Goal: Task Accomplishment & Management: Manage account settings

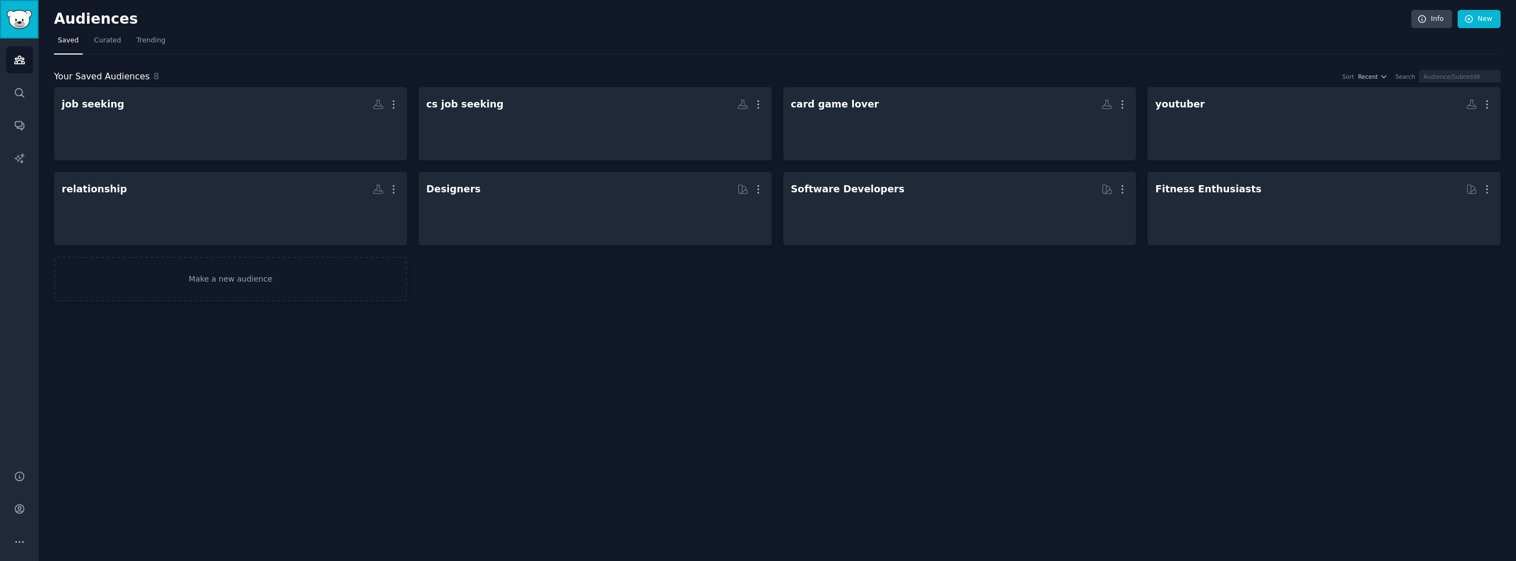
click at [24, 27] on img "Sidebar" at bounding box center [19, 19] width 25 height 19
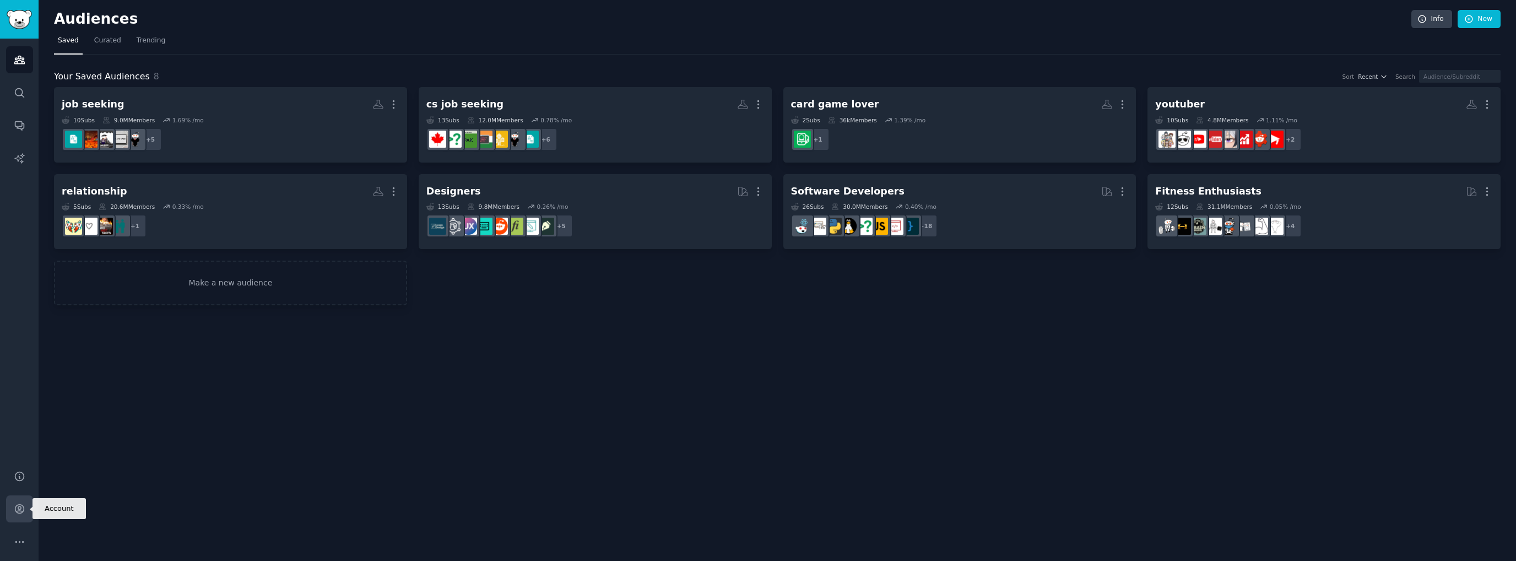
click at [20, 512] on icon "Sidebar" at bounding box center [20, 509] width 12 height 12
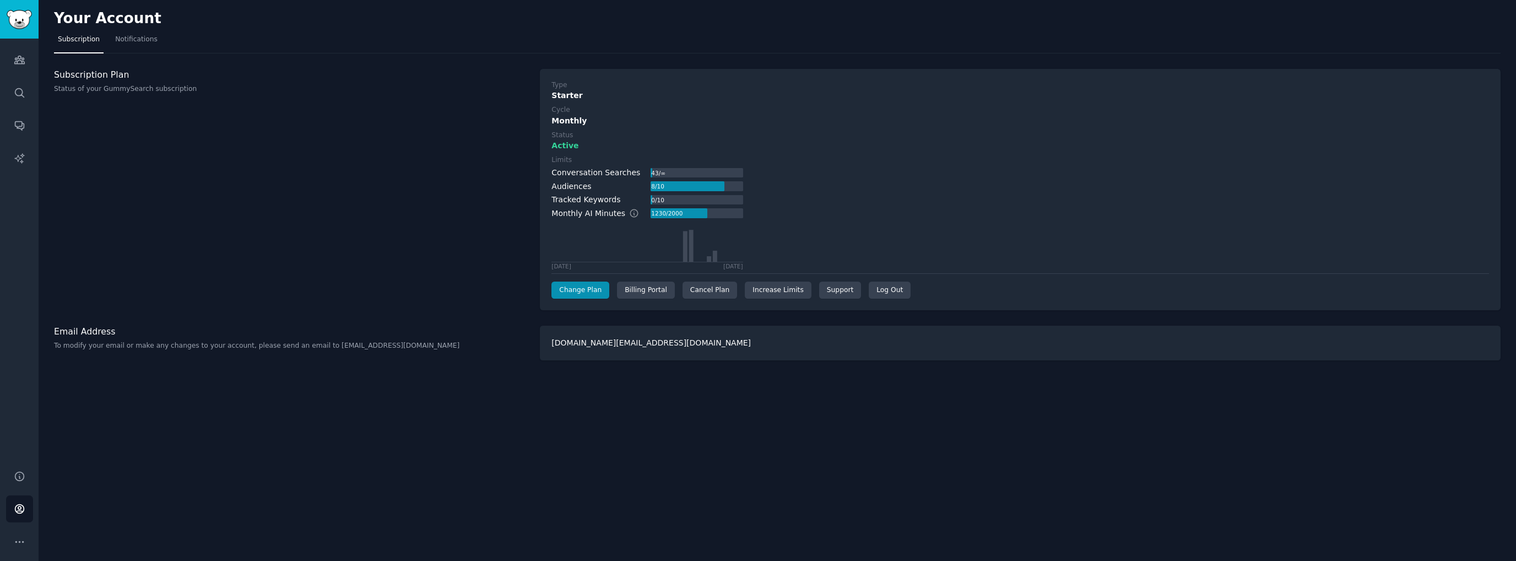
click at [130, 87] on p "Status of your GummySearch subscription" at bounding box center [291, 89] width 474 height 10
click at [706, 290] on div "Cancel Plan" at bounding box center [710, 291] width 55 height 18
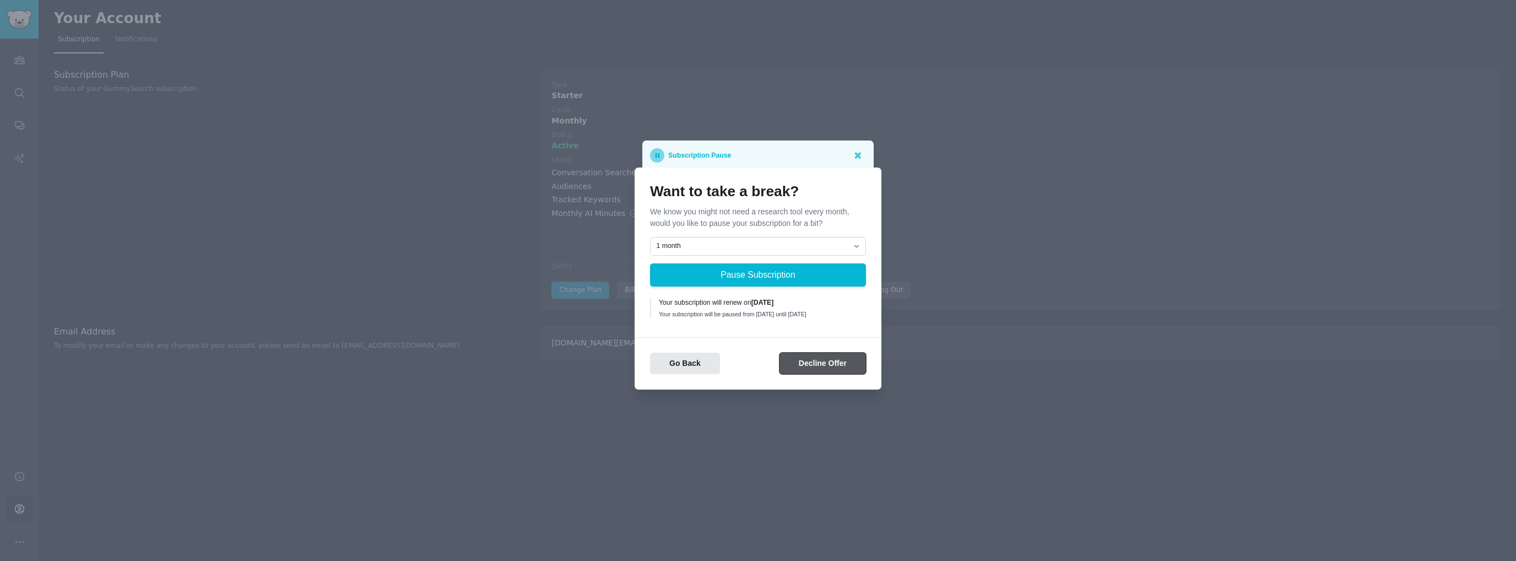
click at [804, 365] on button "Decline Offer" at bounding box center [823, 363] width 87 height 21
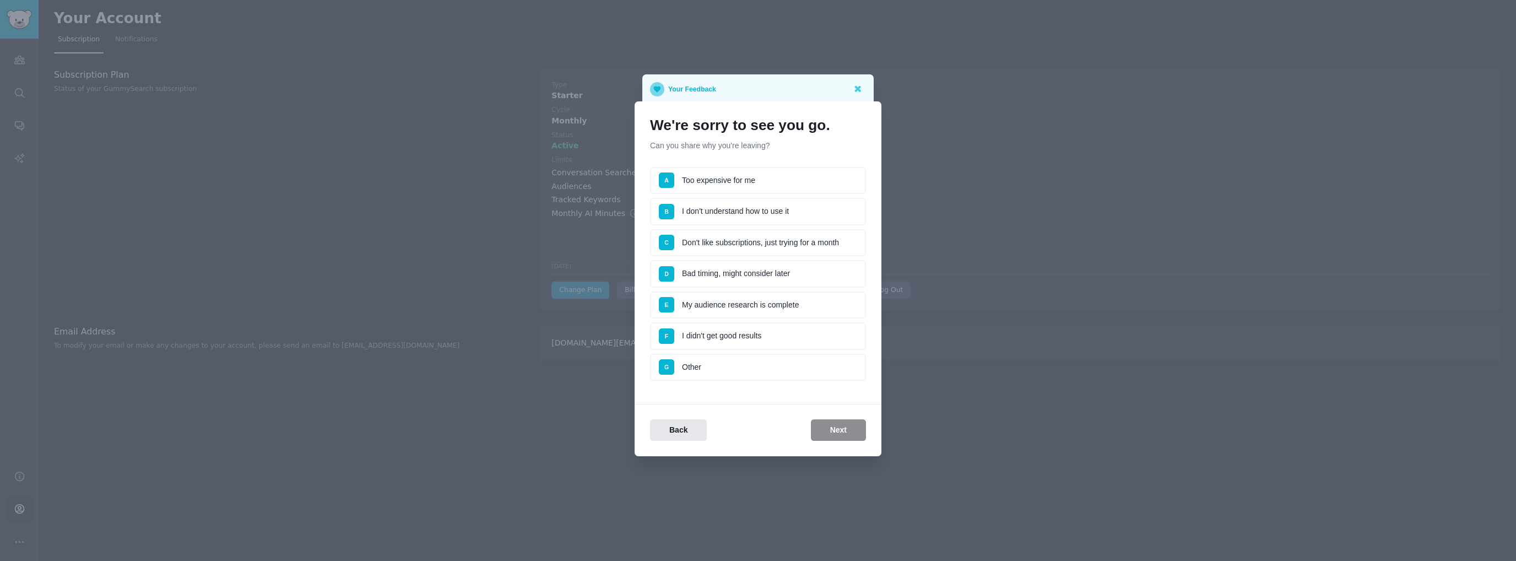
click at [722, 181] on li "A Too expensive for me" at bounding box center [758, 181] width 216 height 28
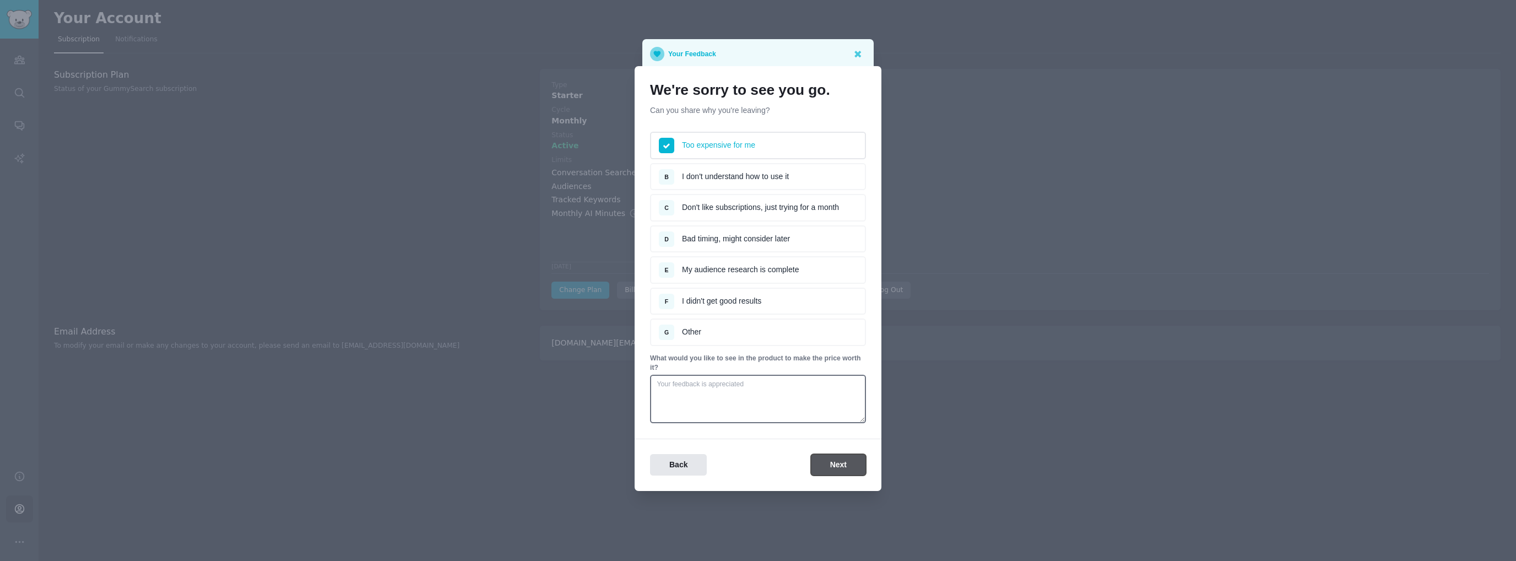
click at [841, 466] on button "Next" at bounding box center [838, 464] width 55 height 21
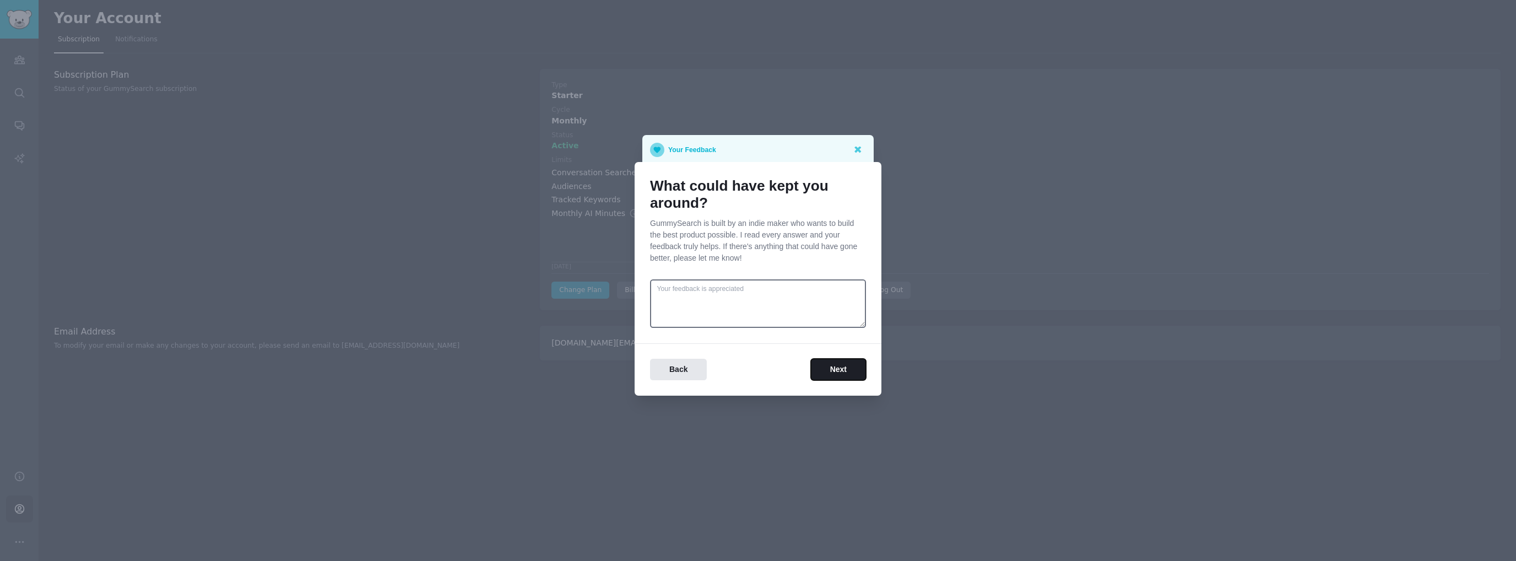
click at [831, 371] on button "Next" at bounding box center [838, 369] width 55 height 21
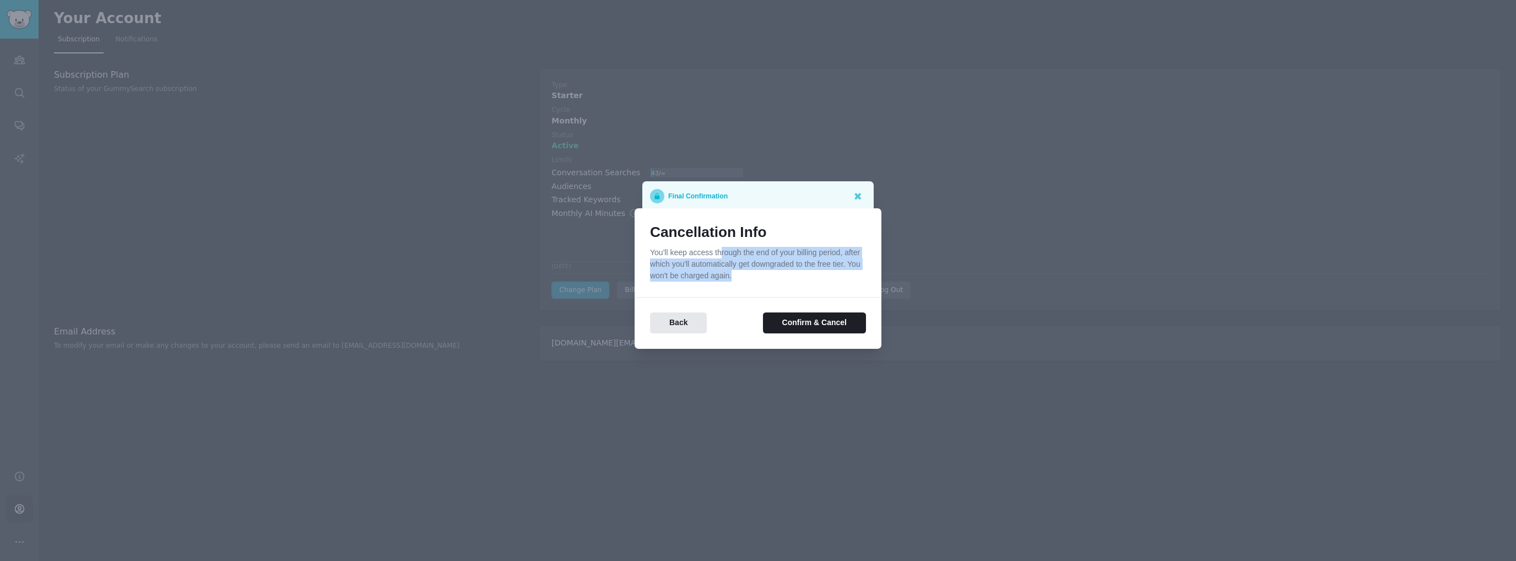
drag, startPoint x: 722, startPoint y: 251, endPoint x: 767, endPoint y: 278, distance: 52.8
click at [767, 278] on p "You'll keep access through the end of your billing period, after which you'll a…" at bounding box center [758, 264] width 216 height 35
click at [801, 298] on div "Back Confirm & Cancel" at bounding box center [758, 315] width 247 height 37
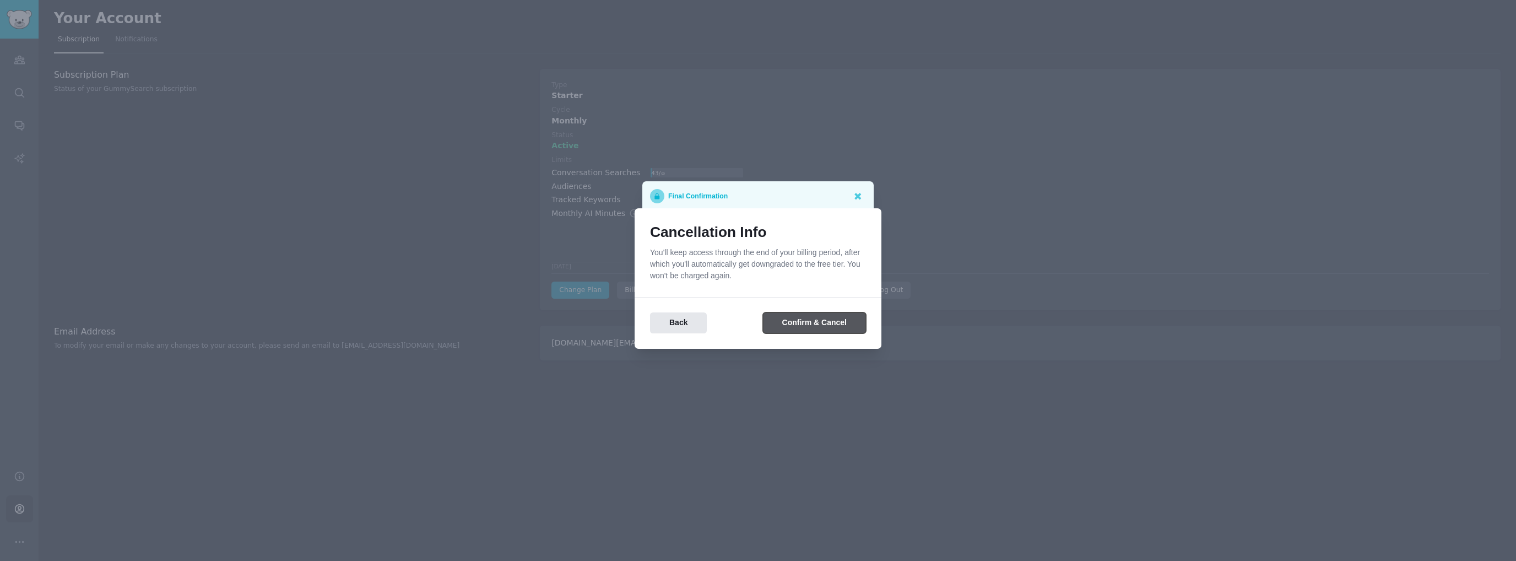
click at [806, 326] on button "Confirm & Cancel" at bounding box center [814, 322] width 103 height 21
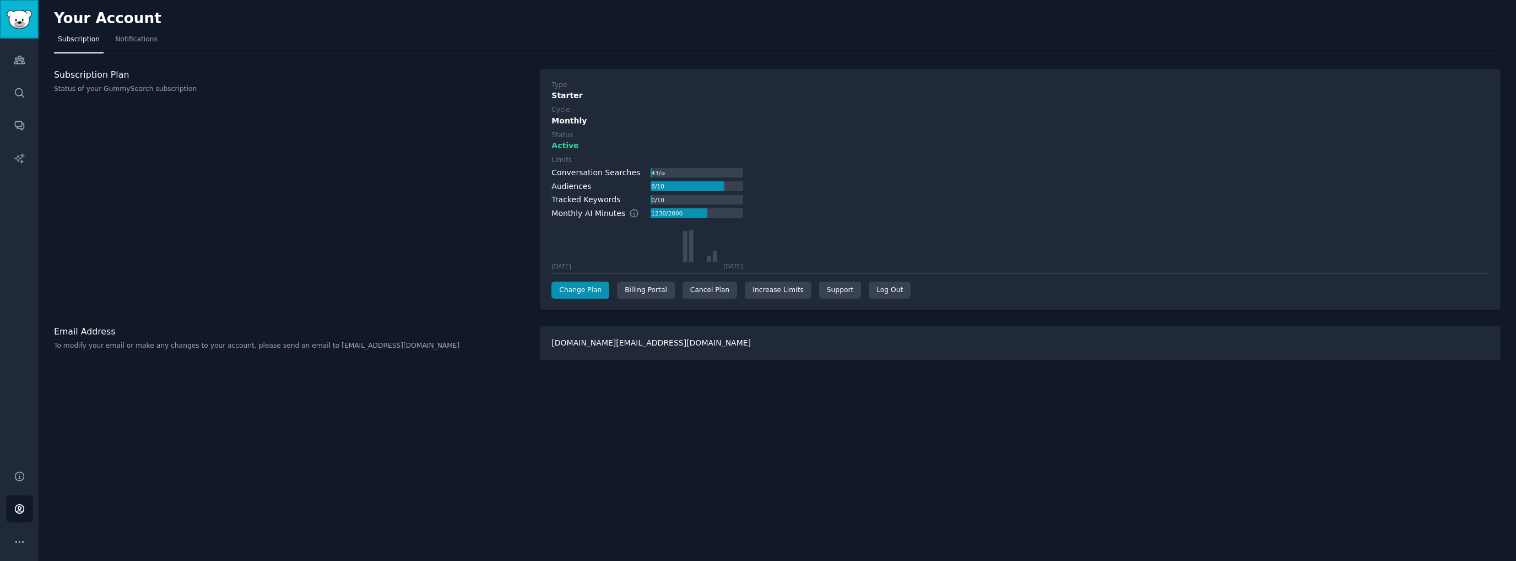
click at [28, 25] on img "Sidebar" at bounding box center [19, 19] width 25 height 19
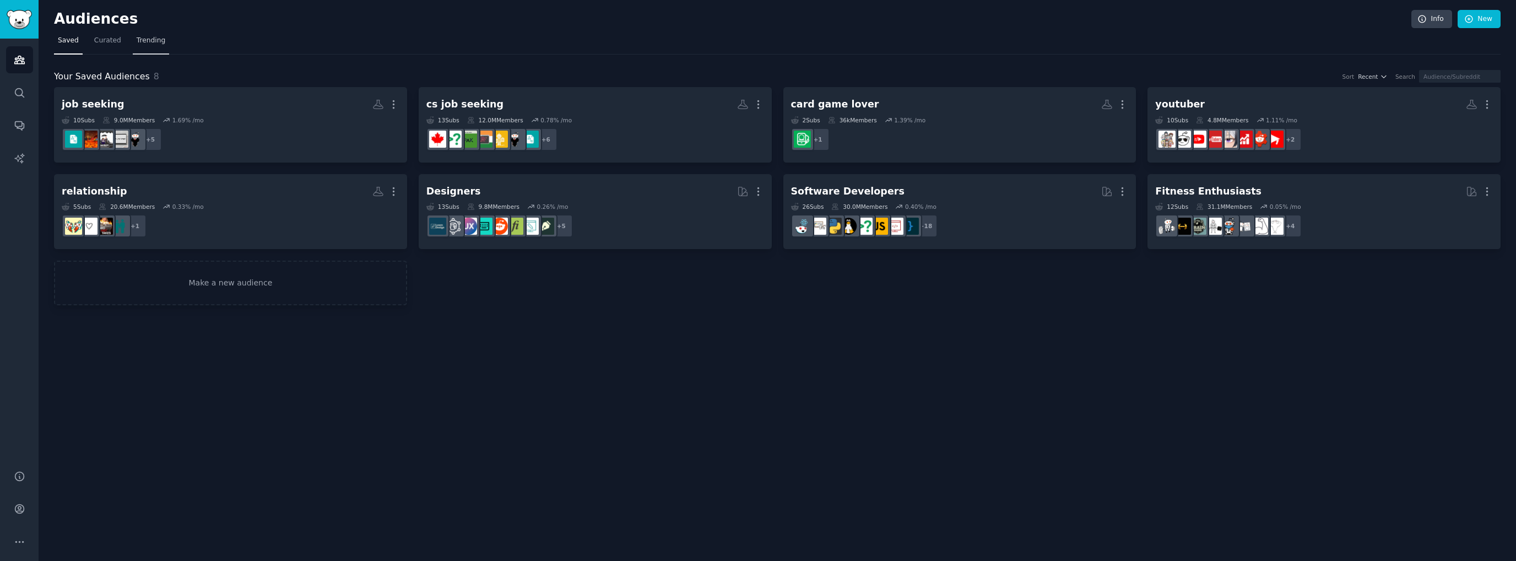
click at [144, 39] on span "Trending" at bounding box center [151, 41] width 29 height 10
